Goal: Task Accomplishment & Management: Use online tool/utility

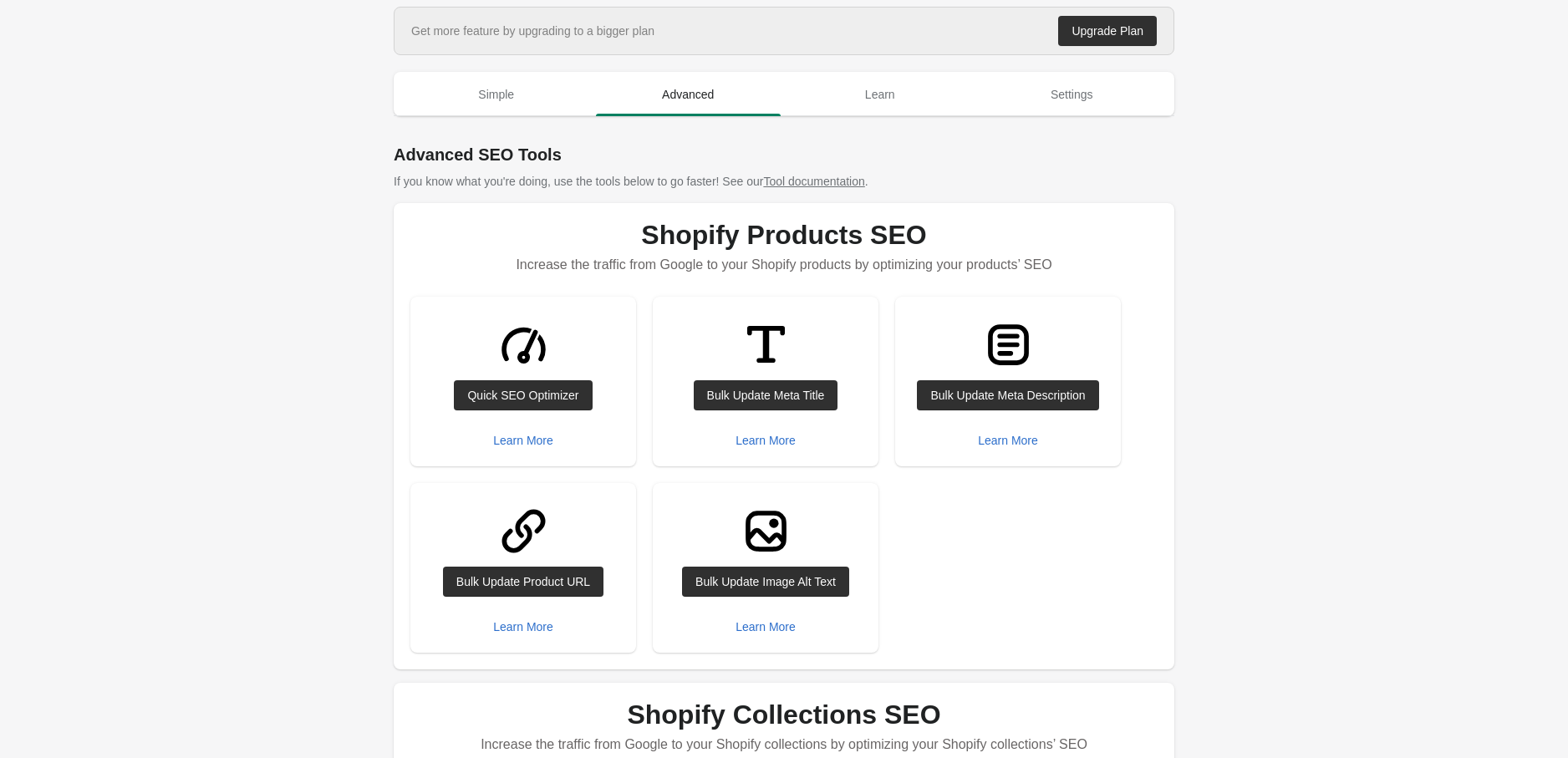
click at [767, 389] on div "Bulk Update Meta Title" at bounding box center [766, 395] width 118 height 13
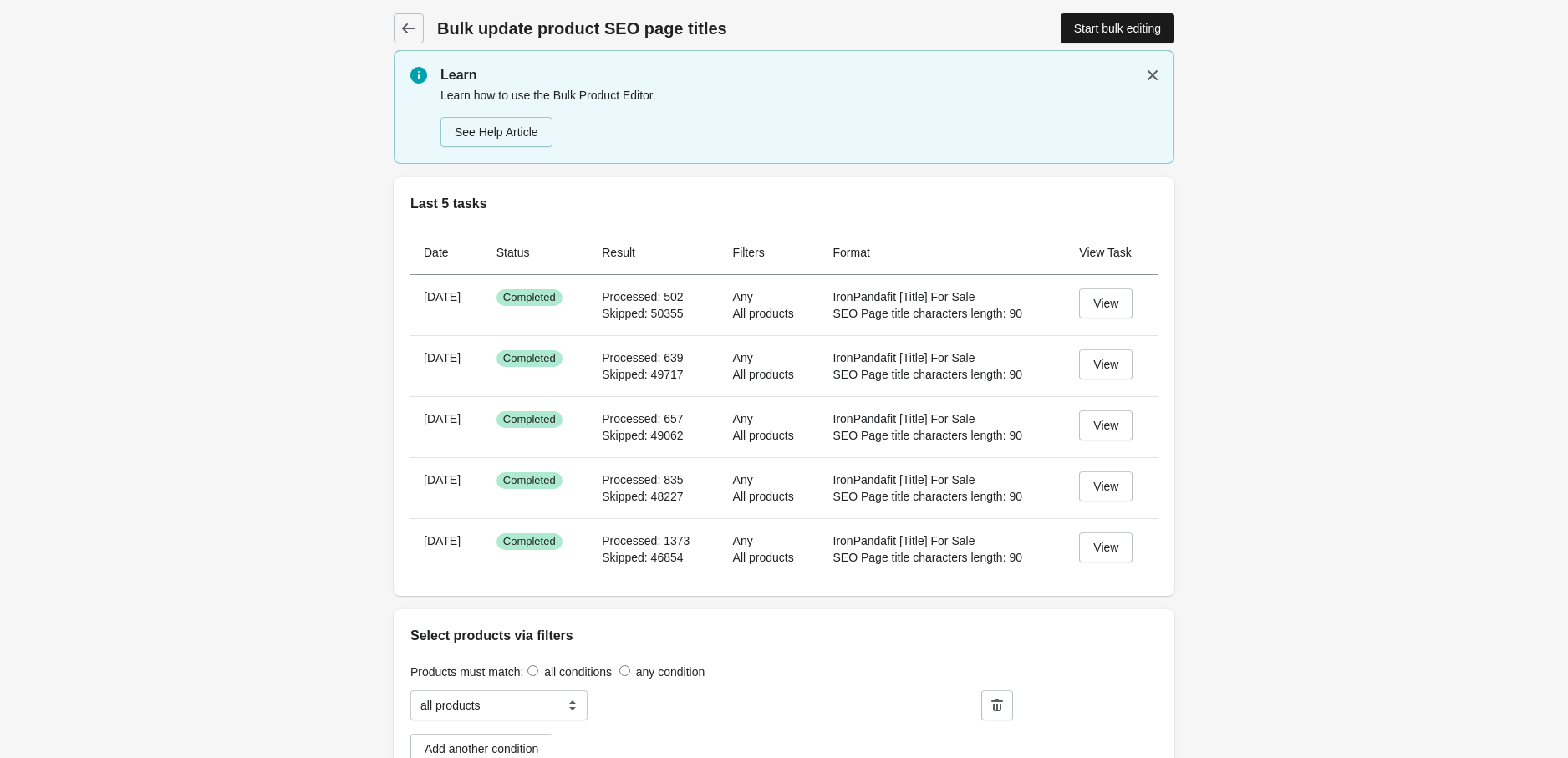
click at [1089, 30] on div "Start bulk editing" at bounding box center [1117, 29] width 87 height 13
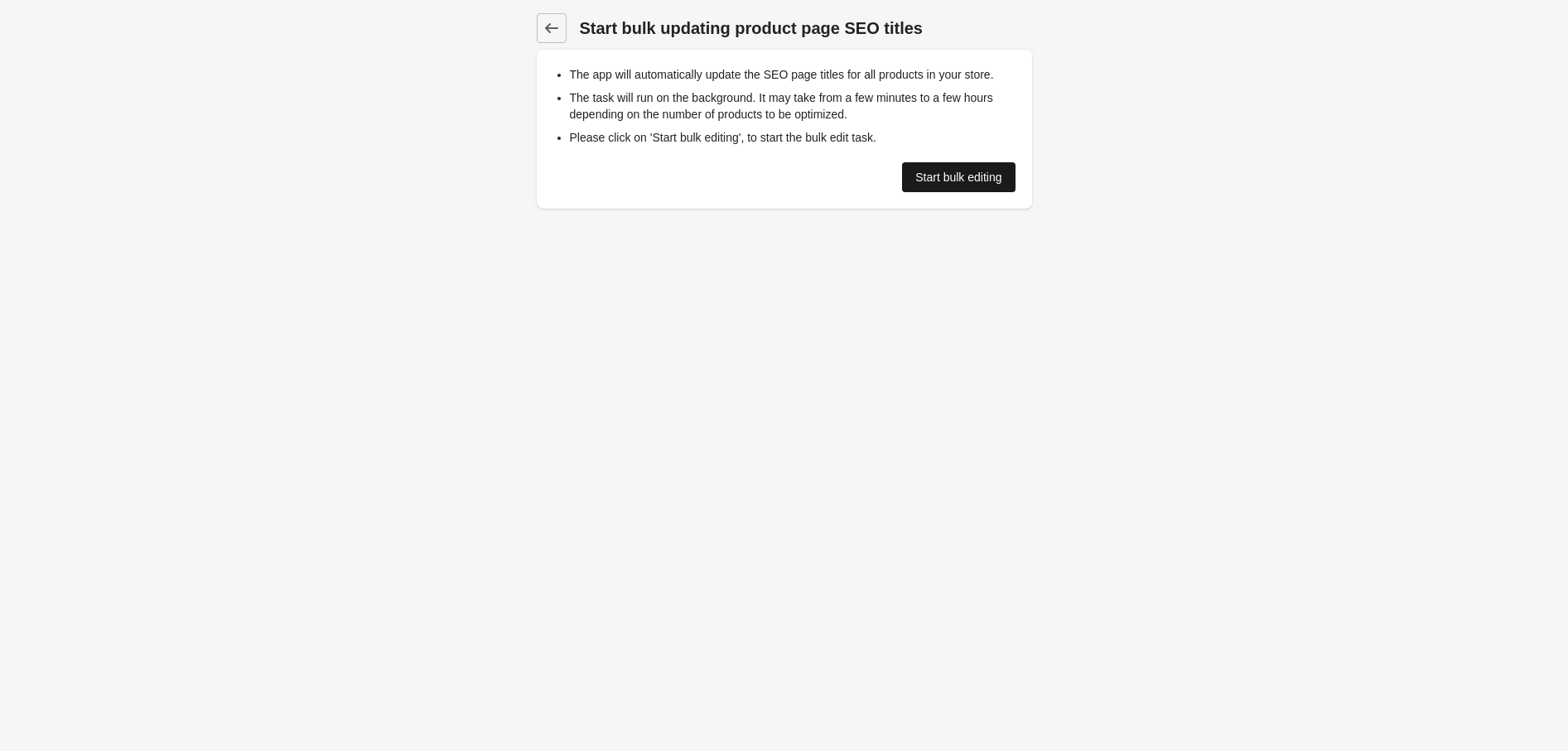
click at [947, 183] on div "Start bulk editing" at bounding box center [958, 178] width 86 height 13
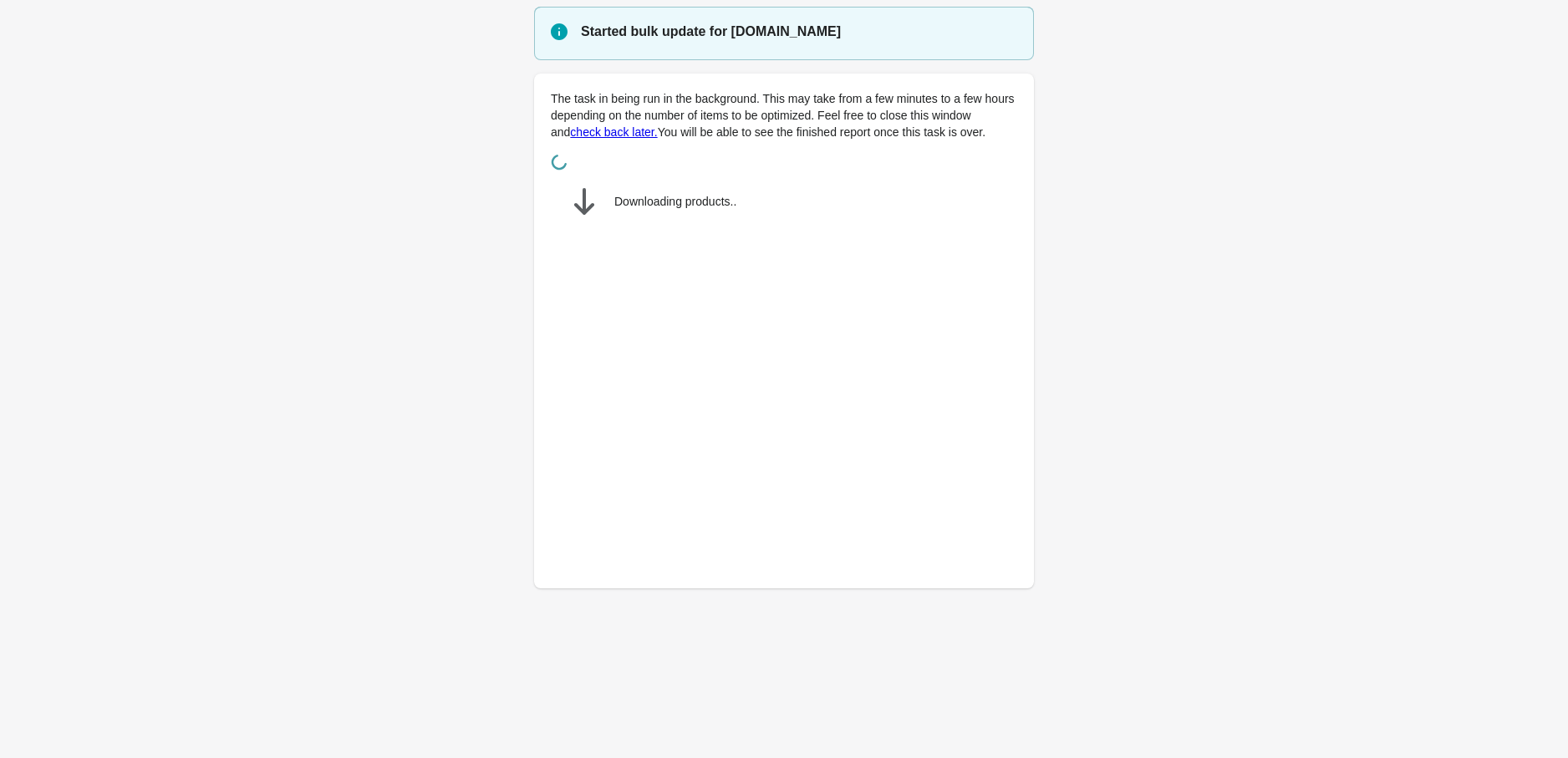
click at [1254, 673] on body "Started bulk update for nilelinendress.myshopify.com The task in being run in t…" at bounding box center [784, 385] width 1568 height 758
click at [1204, 643] on body "Started bulk update for nilelinendress.myshopify.com The task in being run in t…" at bounding box center [784, 385] width 1568 height 758
drag, startPoint x: 1316, startPoint y: 527, endPoint x: 1300, endPoint y: 527, distance: 16.0
click at [1305, 527] on main "Started bulk update for nilelinendress.myshopify.com The task in being run in t…" at bounding box center [784, 307] width 1568 height 602
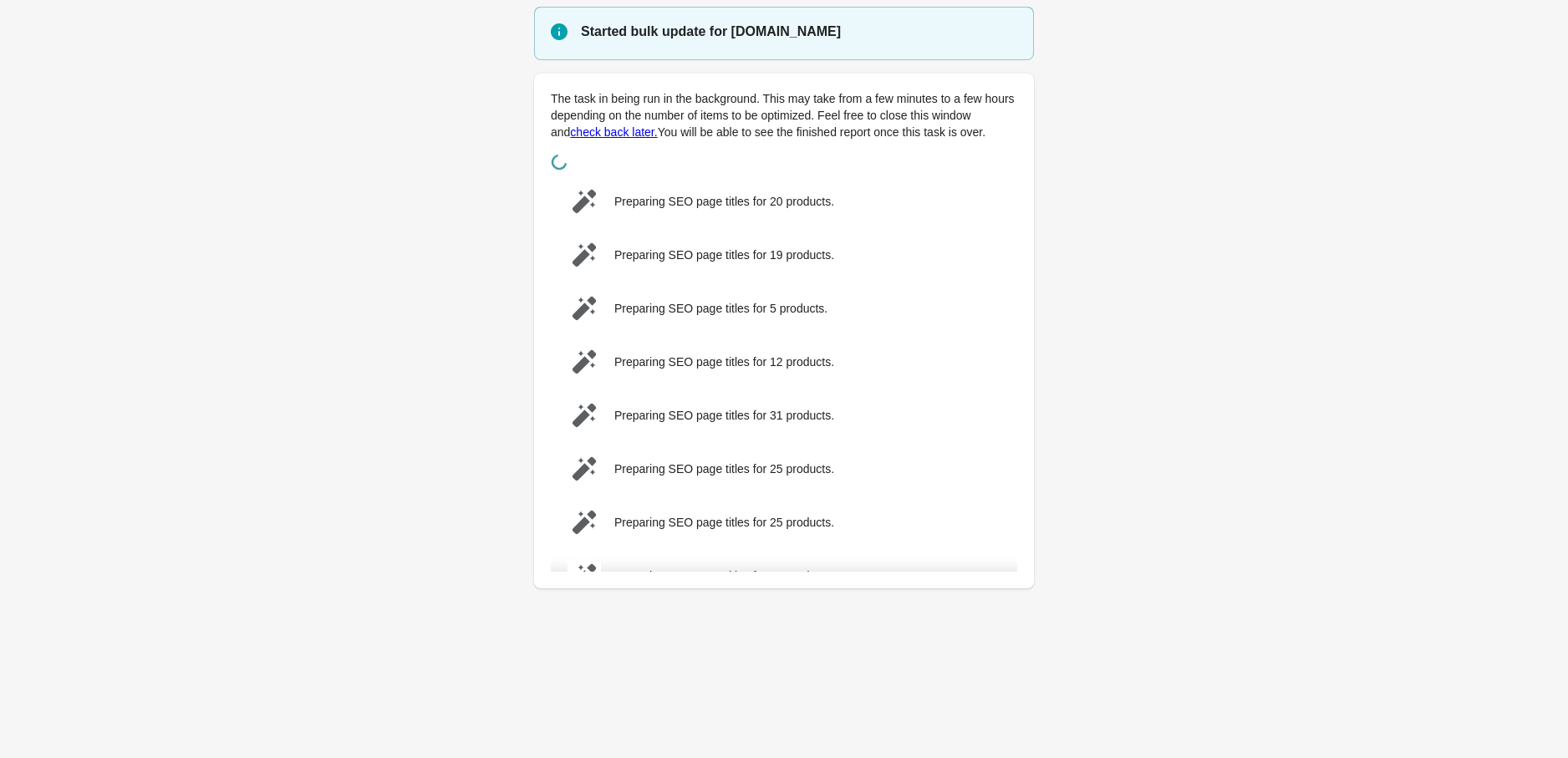
drag, startPoint x: 1182, startPoint y: 629, endPoint x: 1149, endPoint y: 586, distance: 54.2
click at [1180, 627] on body "Started bulk update for nilelinendress.myshopify.com The task in being run in t…" at bounding box center [784, 385] width 1568 height 758
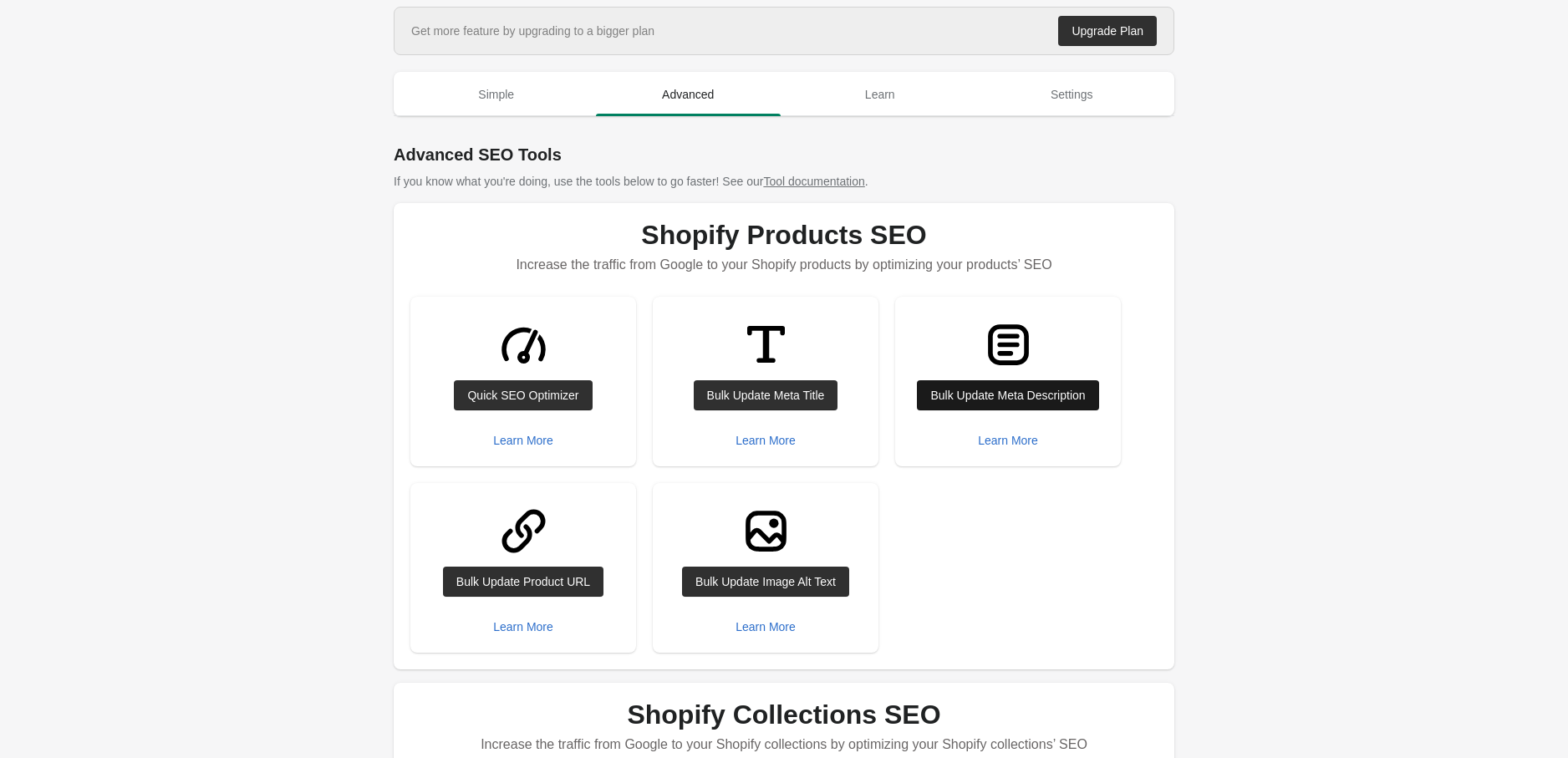
click at [1020, 392] on div "Bulk Update Meta Description" at bounding box center [1008, 395] width 155 height 13
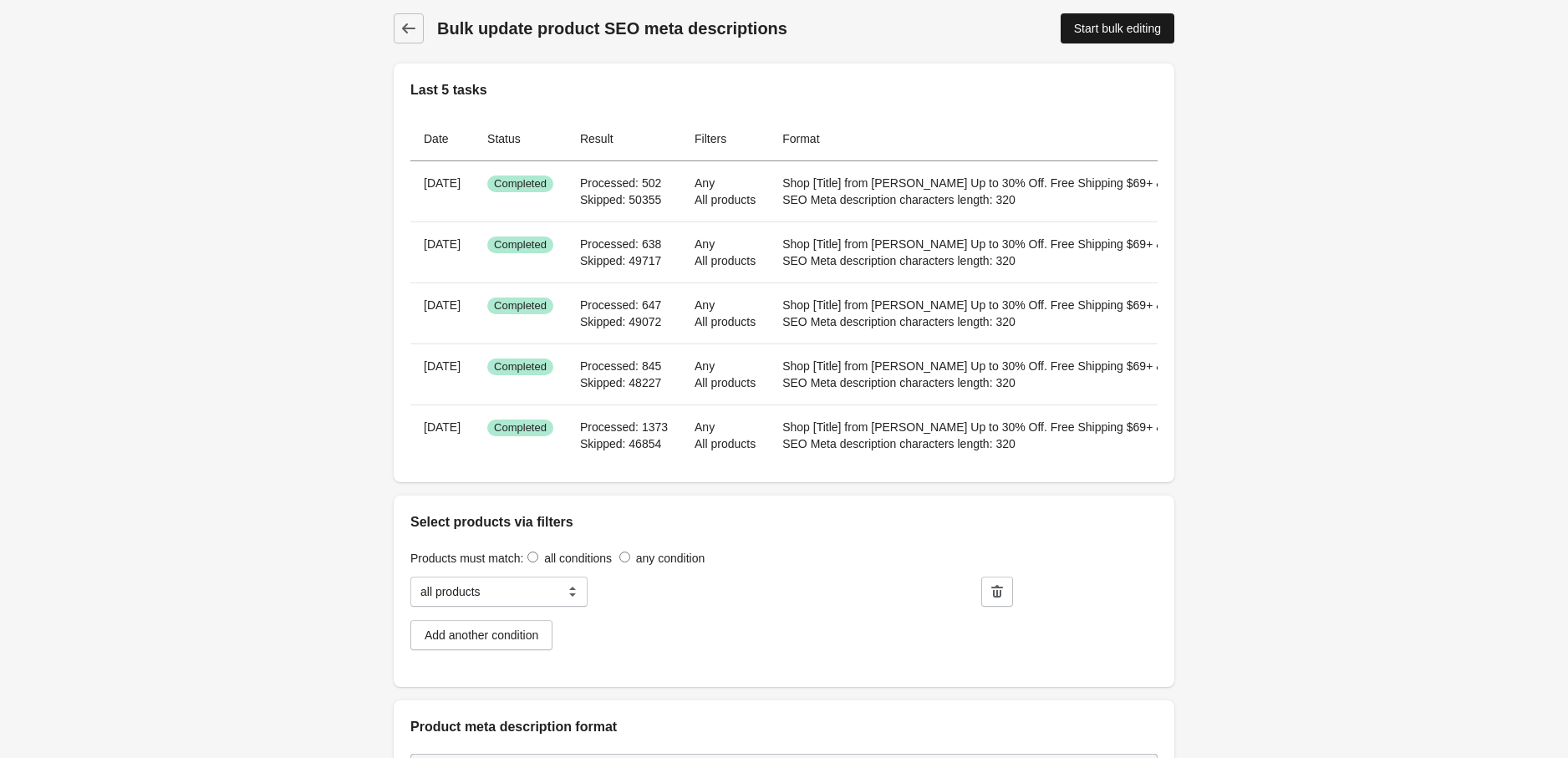
click at [1088, 32] on div "Start bulk editing" at bounding box center [1117, 29] width 87 height 13
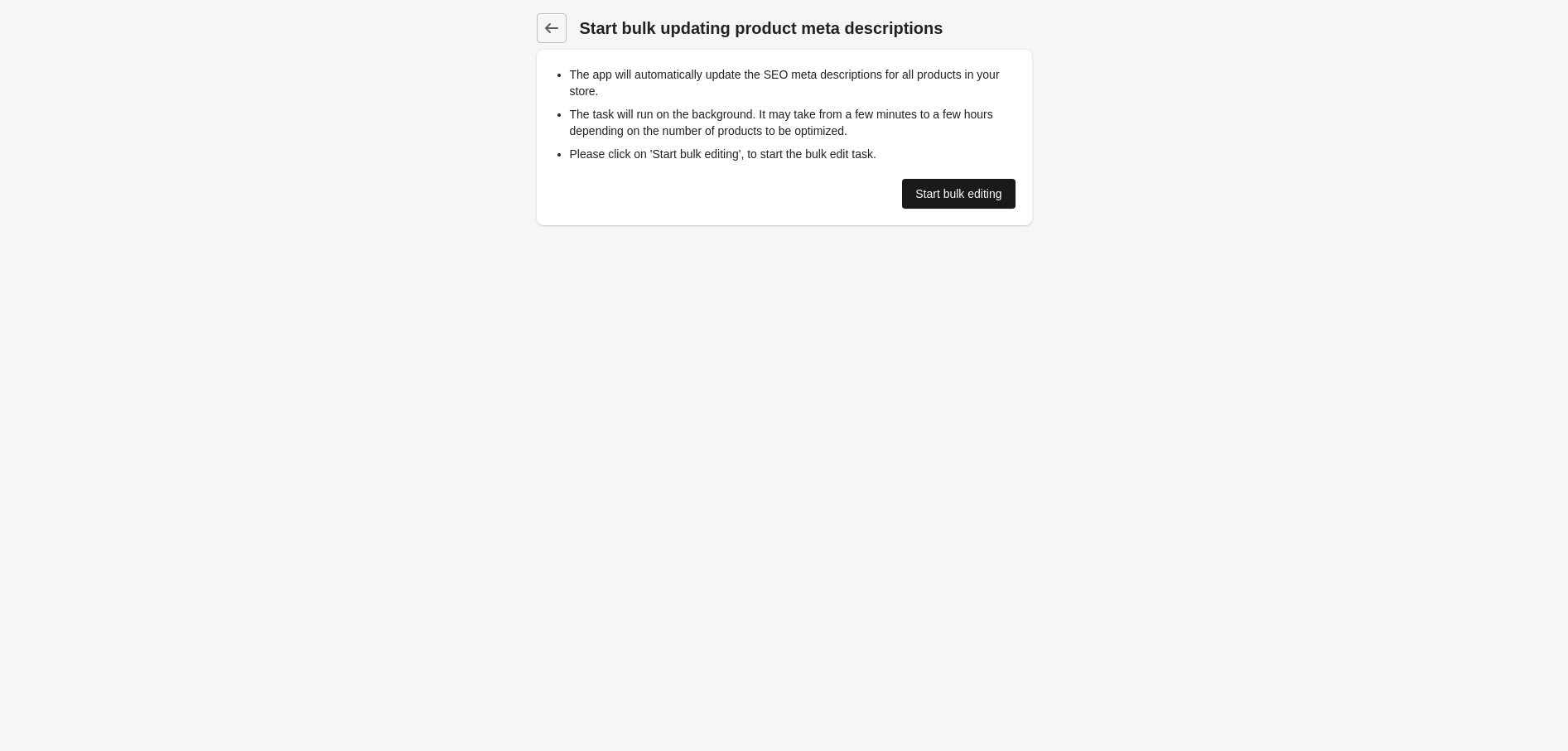
click at [953, 197] on div "Start bulk editing" at bounding box center [958, 194] width 86 height 13
